Goal: Transaction & Acquisition: Purchase product/service

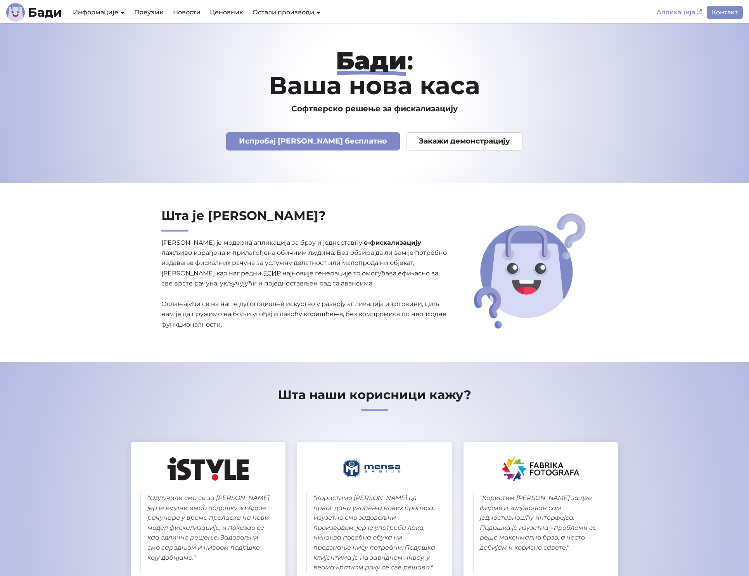
click at [677, 17] on link "Апликација" at bounding box center [679, 12] width 55 height 13
click at [672, 14] on link "Апликација" at bounding box center [679, 12] width 55 height 13
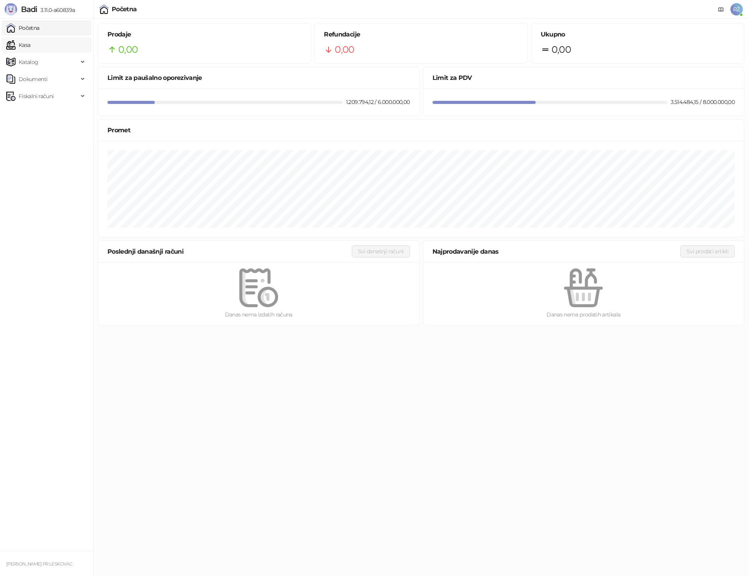
click at [27, 42] on link "Kasa" at bounding box center [18, 45] width 24 height 16
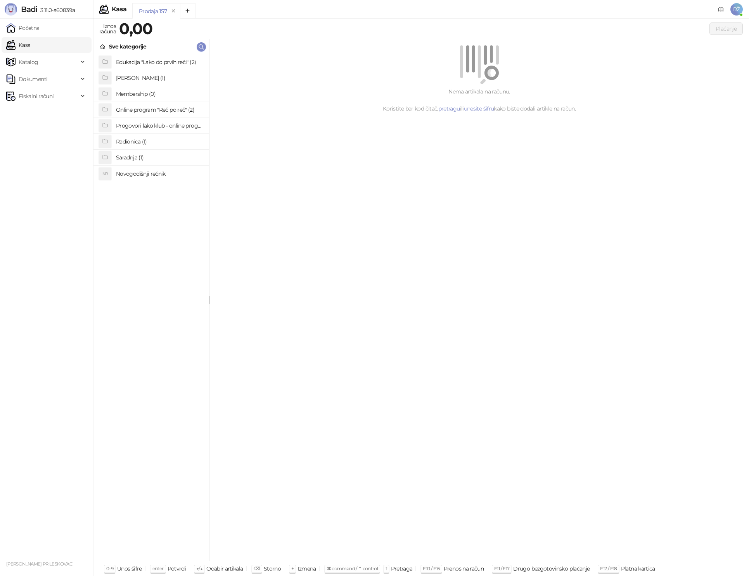
click at [130, 75] on h4 "Letnji rečnik (1)" at bounding box center [159, 78] width 87 height 12
drag, startPoint x: 104, startPoint y: 48, endPoint x: 118, endPoint y: 65, distance: 21.8
click at [104, 47] on icon at bounding box center [103, 47] width 6 height 6
click at [130, 140] on h4 "Radionica (1)" at bounding box center [159, 141] width 87 height 12
click at [138, 58] on h4 ""Čitanjem do više reči"" at bounding box center [159, 62] width 87 height 12
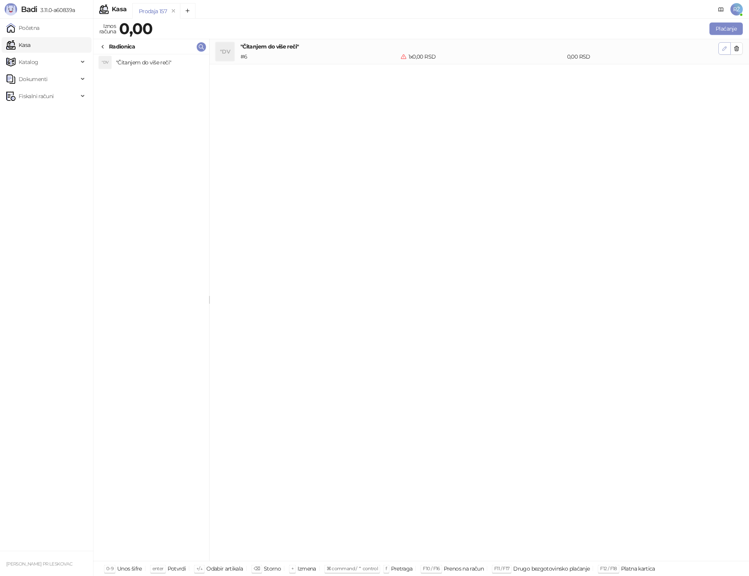
click at [718, 46] on button "button" at bounding box center [724, 48] width 12 height 12
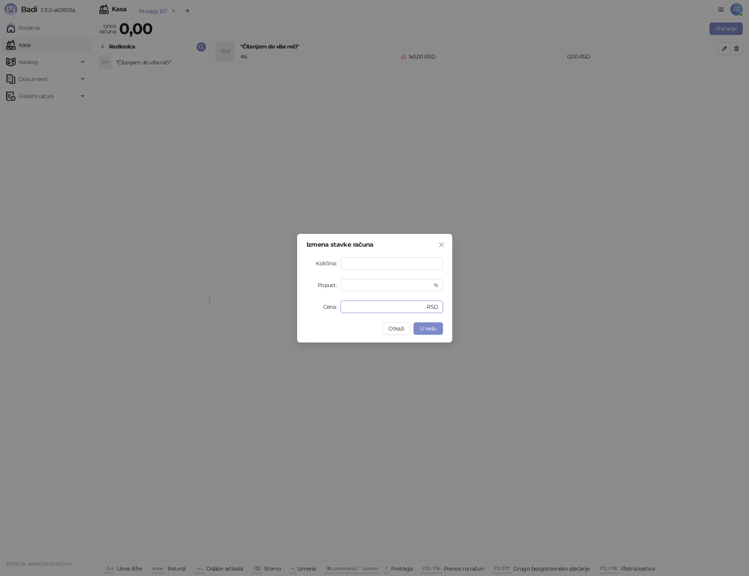
drag, startPoint x: 348, startPoint y: 307, endPoint x: 303, endPoint y: 304, distance: 44.8
click at [303, 304] on div "Izmena stavke računa Količina * Popust * % Cena * RSD Otkaži U redu" at bounding box center [374, 288] width 155 height 109
type input "****"
click at [423, 330] on span "U redu" at bounding box center [428, 328] width 17 height 7
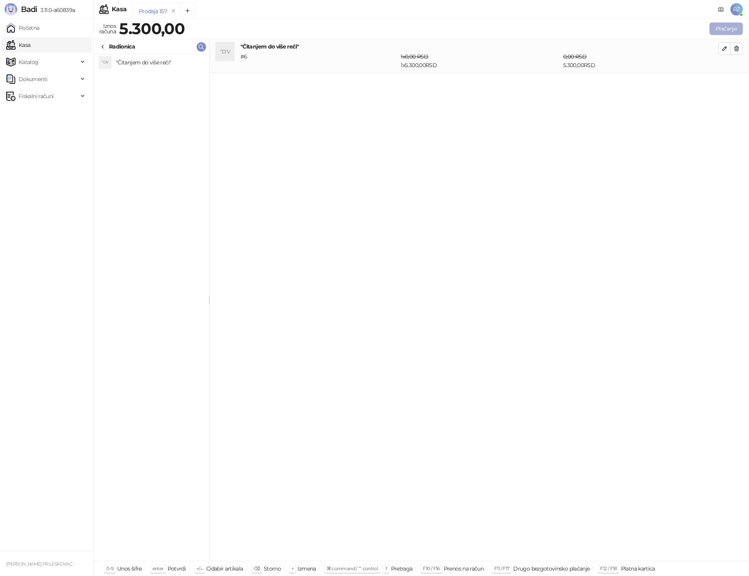
click at [717, 34] on button "Plaćanje" at bounding box center [725, 28] width 33 height 12
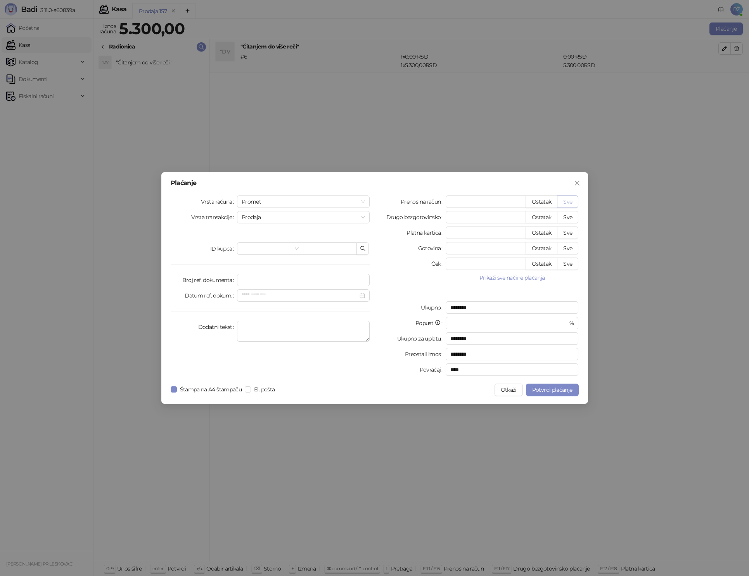
click at [571, 202] on button "Sve" at bounding box center [567, 201] width 21 height 12
type input "****"
click at [299, 198] on span "Promet" at bounding box center [304, 202] width 124 height 12
click at [258, 254] on div "Avans" at bounding box center [303, 254] width 121 height 9
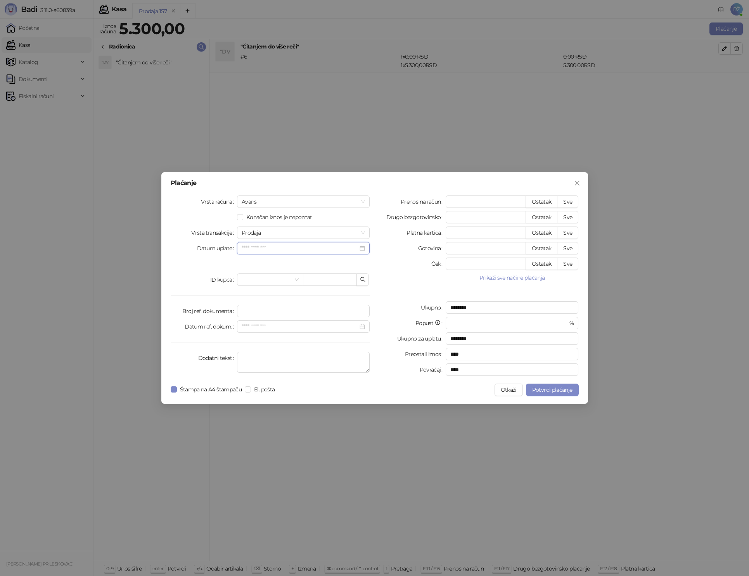
drag, startPoint x: 255, startPoint y: 247, endPoint x: 263, endPoint y: 255, distance: 11.0
click at [255, 247] on input "Datum uplate" at bounding box center [300, 248] width 117 height 9
click at [264, 326] on div "12" at bounding box center [264, 323] width 9 height 9
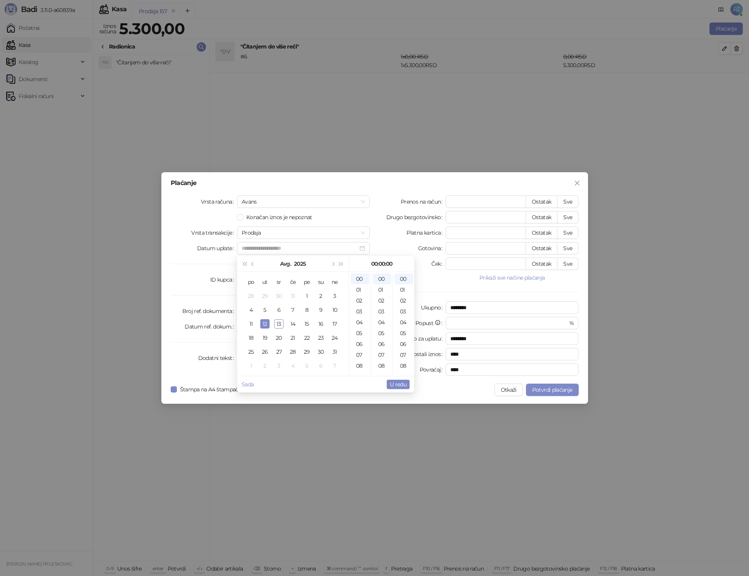
type input "**********"
click at [396, 384] on span "U redu" at bounding box center [398, 384] width 17 height 7
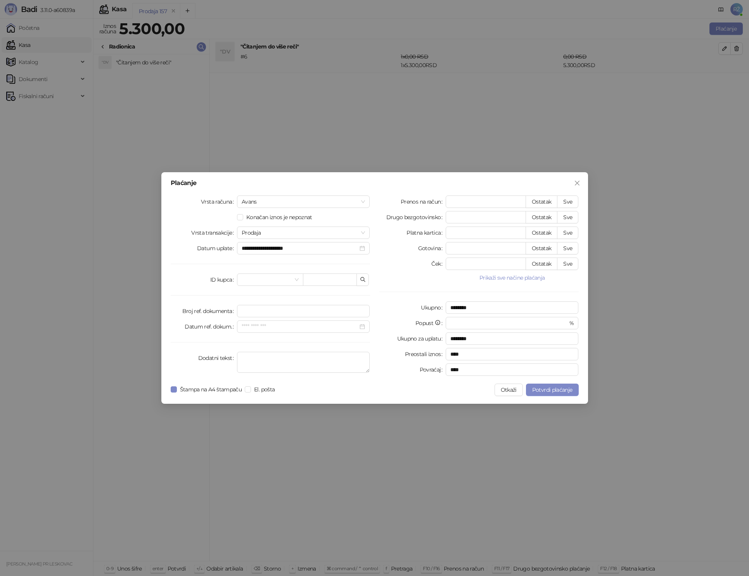
drag, startPoint x: 201, startPoint y: 390, endPoint x: 290, endPoint y: 385, distance: 88.9
click at [202, 390] on span "Štampa na A4 štampaču" at bounding box center [211, 389] width 68 height 9
click at [537, 386] on button "Potvrdi plaćanje" at bounding box center [552, 389] width 53 height 12
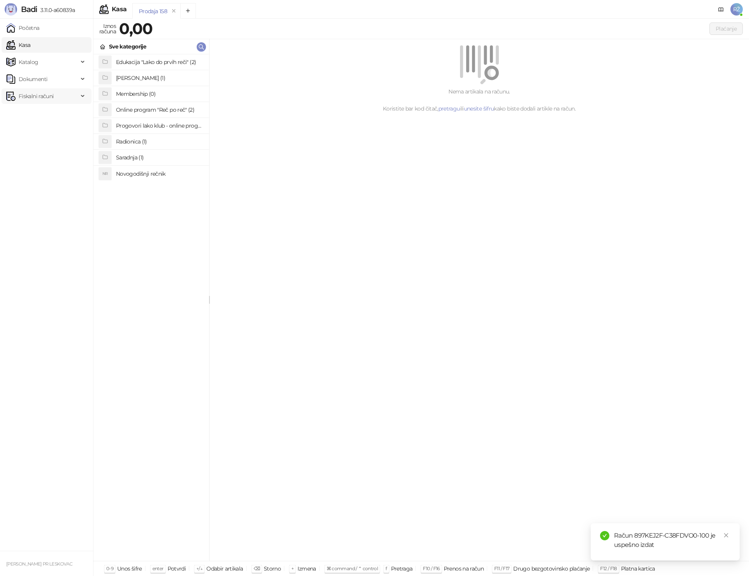
click at [43, 90] on span "Fiskalni računi" at bounding box center [36, 96] width 35 height 16
click at [35, 118] on link "Izdati računi" at bounding box center [30, 113] width 42 height 16
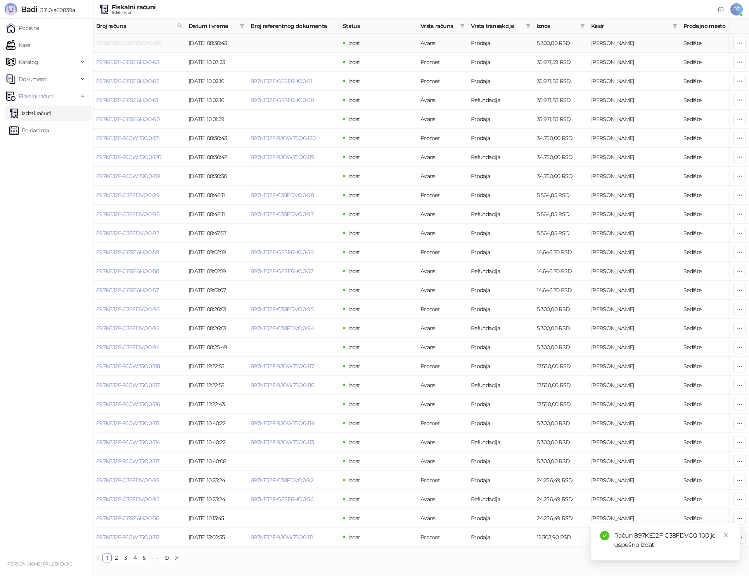
click at [134, 44] on link "897KEJ2F-C38FDVO0-100" at bounding box center [128, 43] width 65 height 7
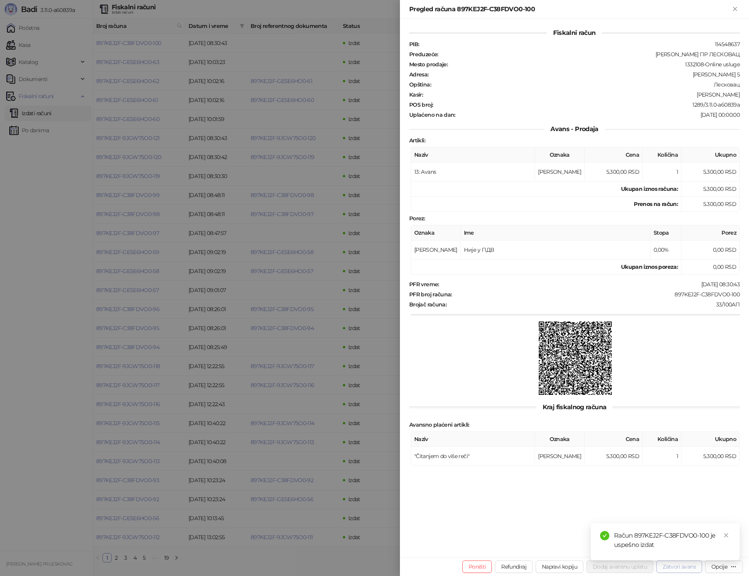
click at [682, 571] on button "Zatvori avans" at bounding box center [679, 566] width 46 height 12
type input "**********"
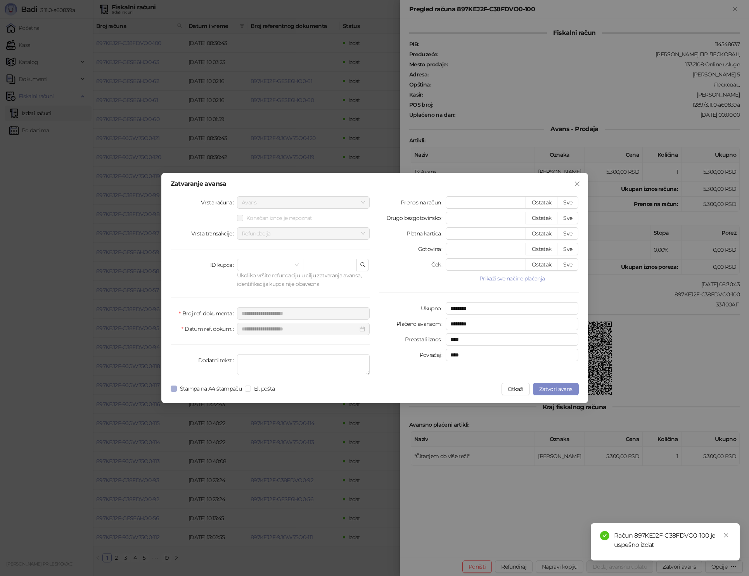
click at [206, 384] on span "Štampa na A4 štampaču" at bounding box center [211, 388] width 68 height 9
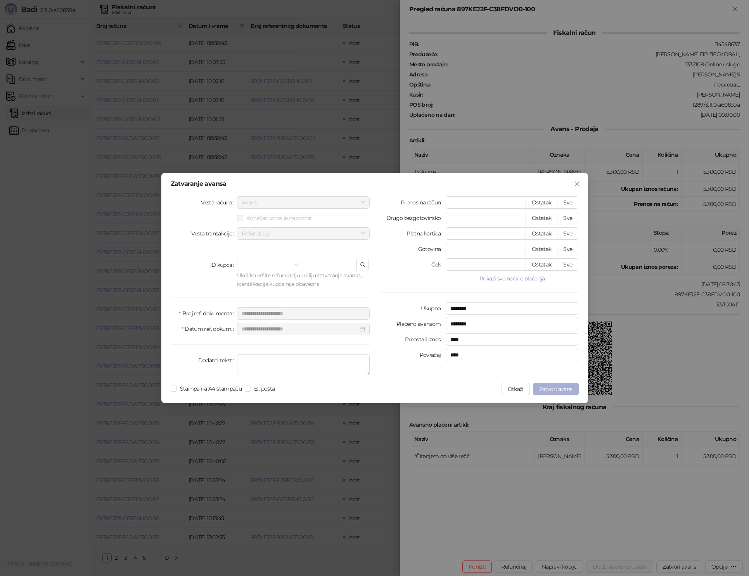
click at [564, 391] on span "Zatvori avans" at bounding box center [555, 388] width 33 height 7
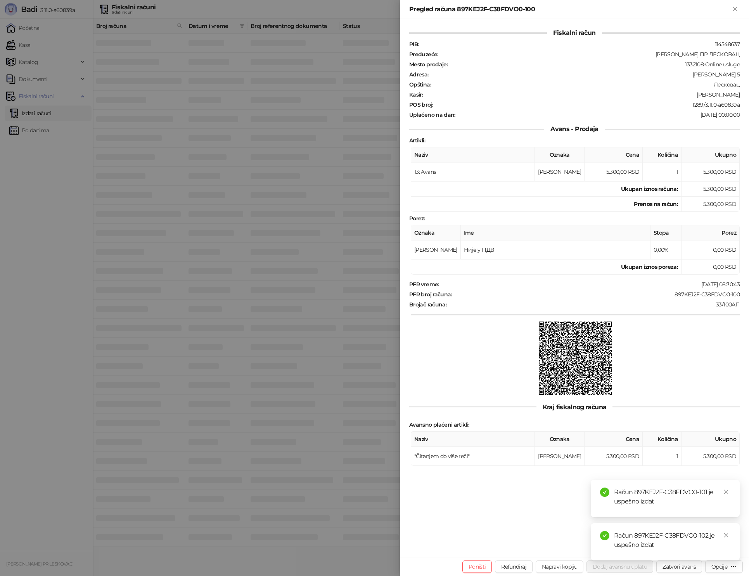
click at [56, 240] on div at bounding box center [374, 288] width 749 height 576
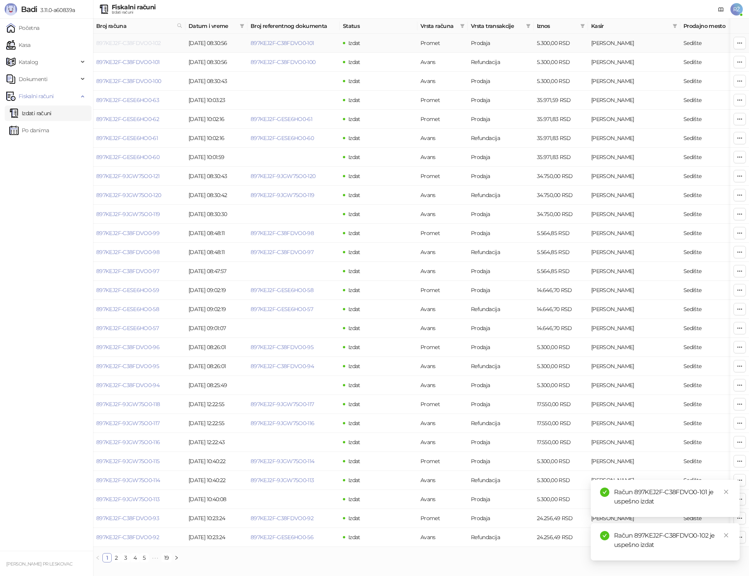
click at [126, 45] on link "897KEJ2F-C38FDVO0-102" at bounding box center [128, 43] width 65 height 7
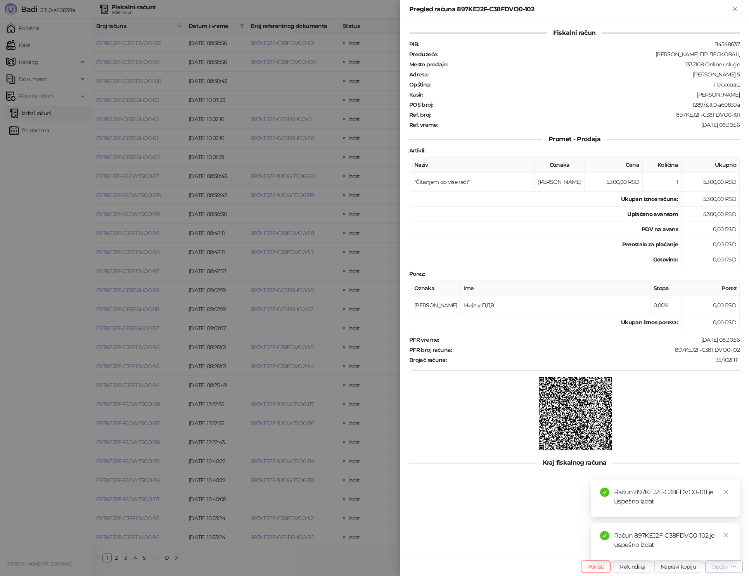
click at [721, 570] on button "Opcije" at bounding box center [724, 566] width 38 height 12
click at [727, 535] on icon "close" at bounding box center [725, 534] width 5 height 5
click at [727, 538] on link "Close" at bounding box center [726, 535] width 9 height 9
click at [720, 565] on div "Opcije" at bounding box center [719, 566] width 16 height 7
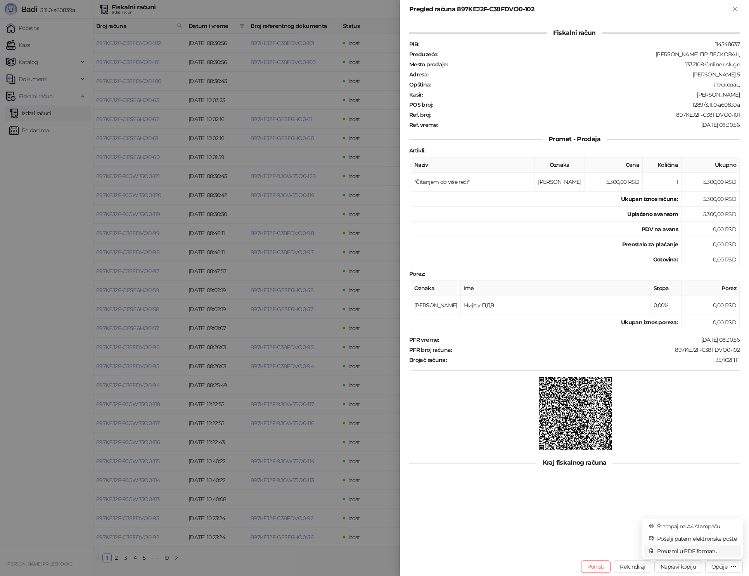
click at [680, 551] on span "Preuzmi u PDF formatu" at bounding box center [696, 551] width 79 height 9
